Goal: Register for event/course

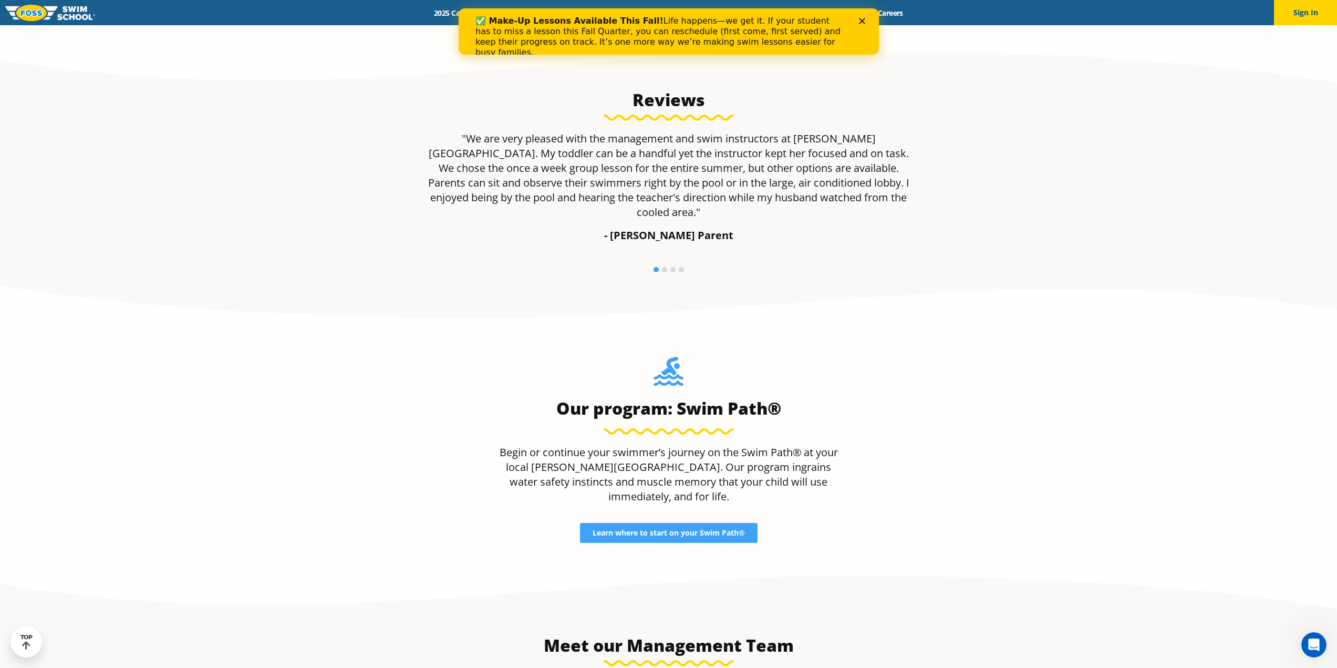
scroll to position [969, 0]
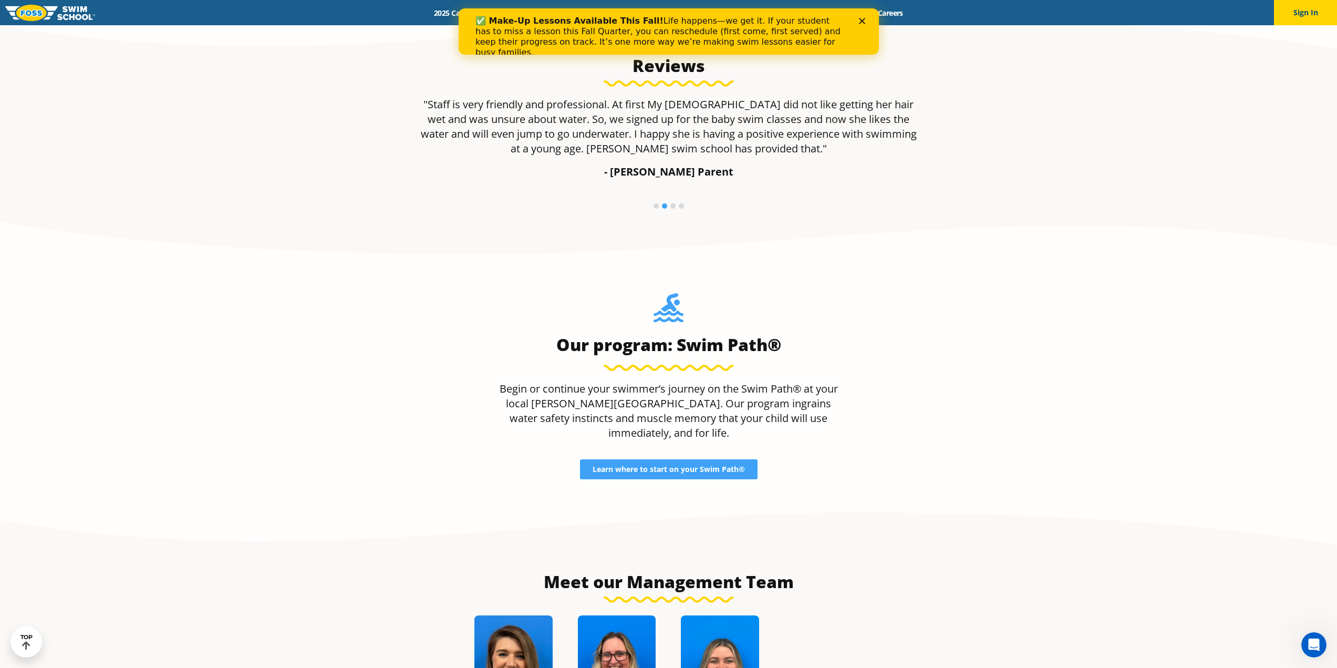
click at [669, 459] on link "Learn where to start on your Swim Path®" at bounding box center [669, 469] width 178 height 20
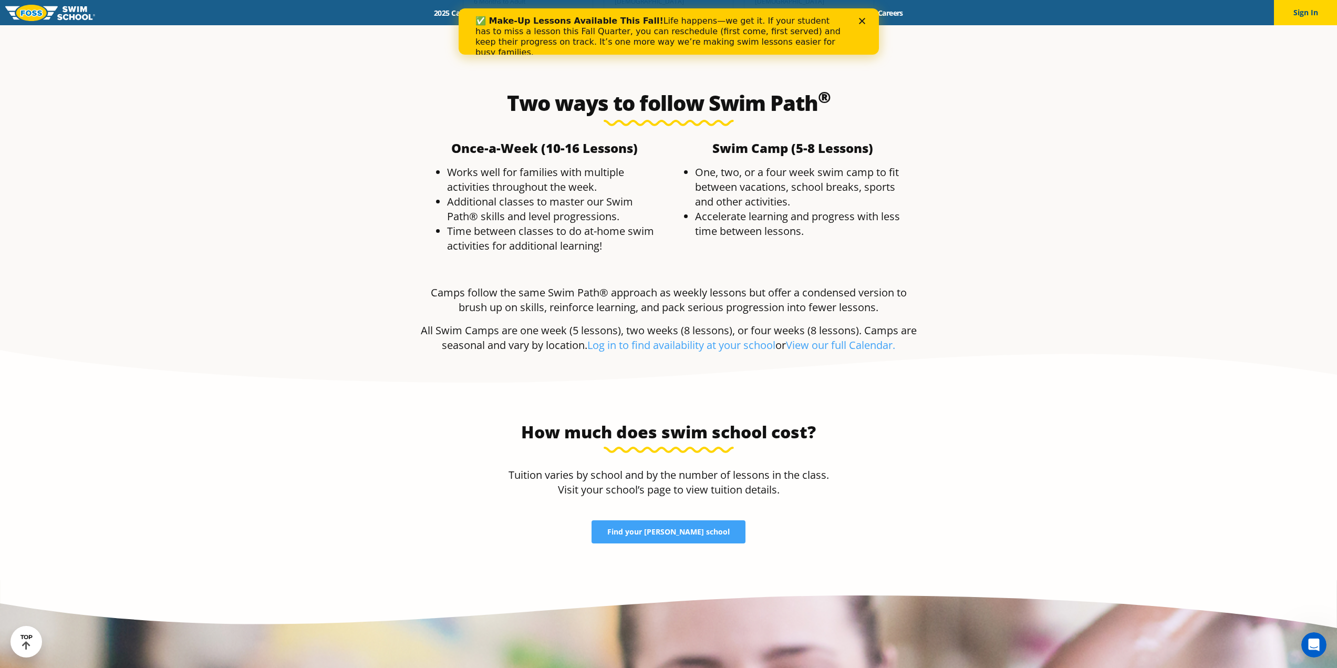
scroll to position [2099, 0]
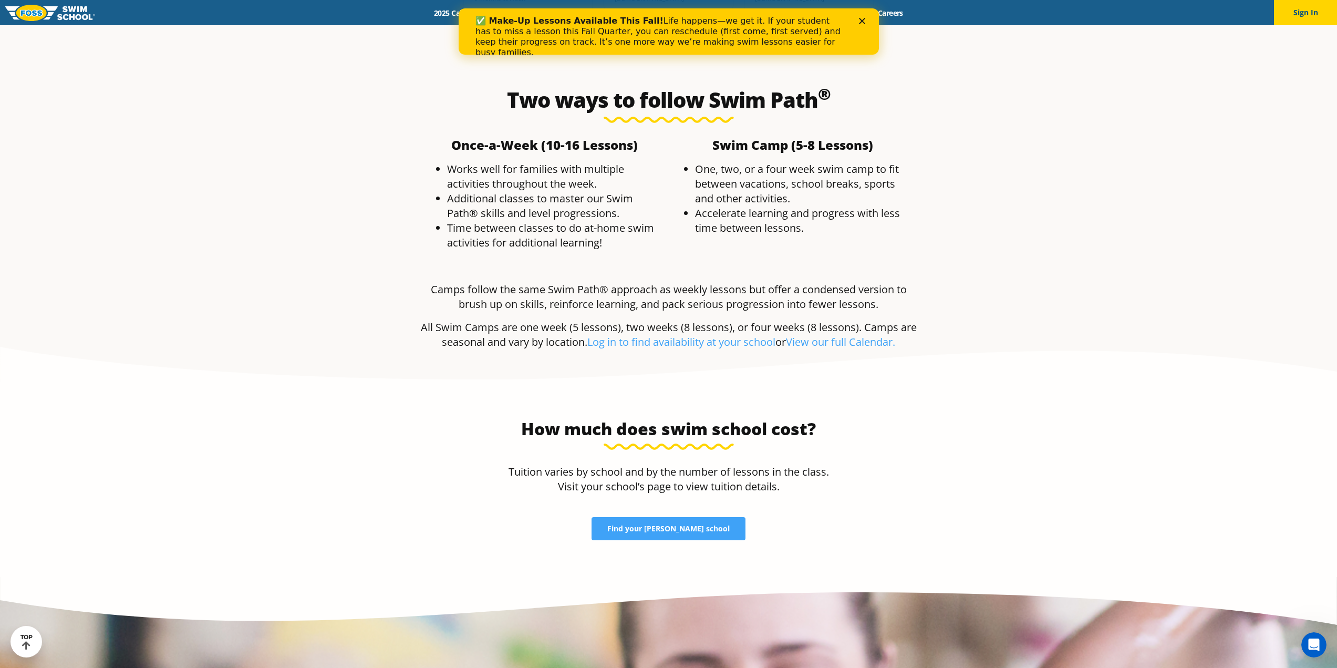
click at [669, 517] on link "Find your [PERSON_NAME] school" at bounding box center [668, 528] width 154 height 23
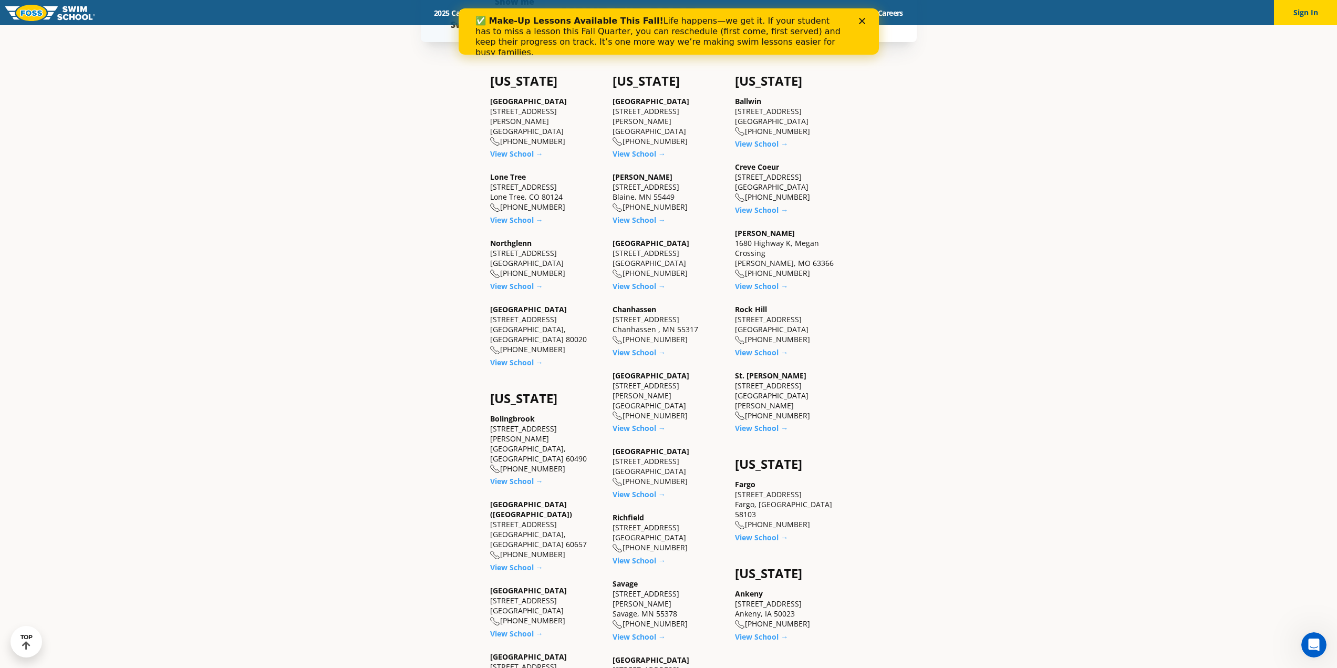
scroll to position [525, 0]
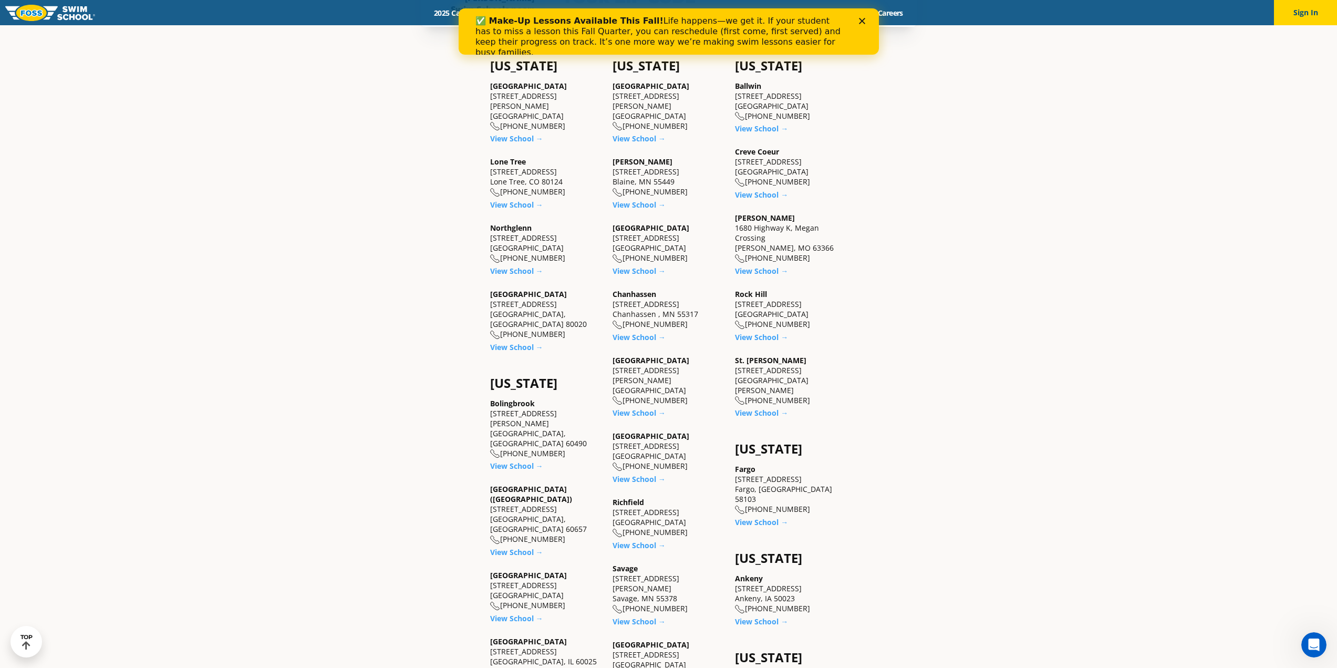
click at [735, 332] on link "View School →" at bounding box center [761, 337] width 53 height 10
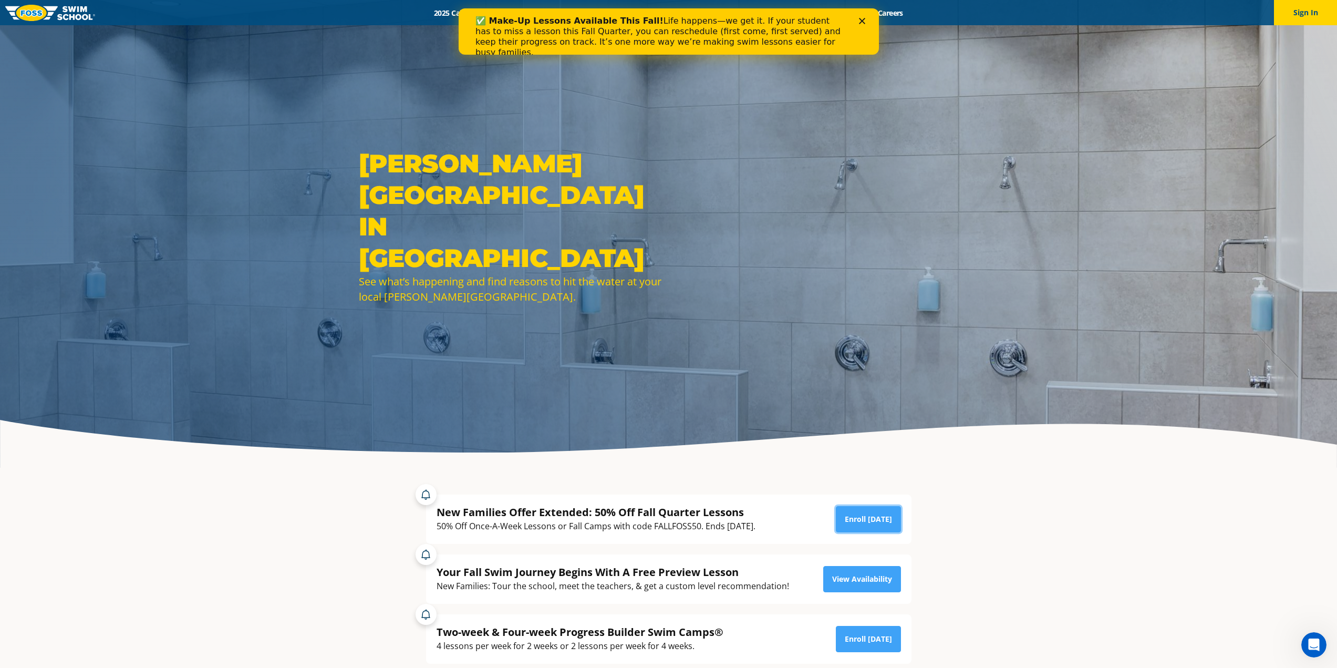
click at [869, 519] on link "Enroll Today" at bounding box center [868, 519] width 65 height 26
